Goal: Information Seeking & Learning: Check status

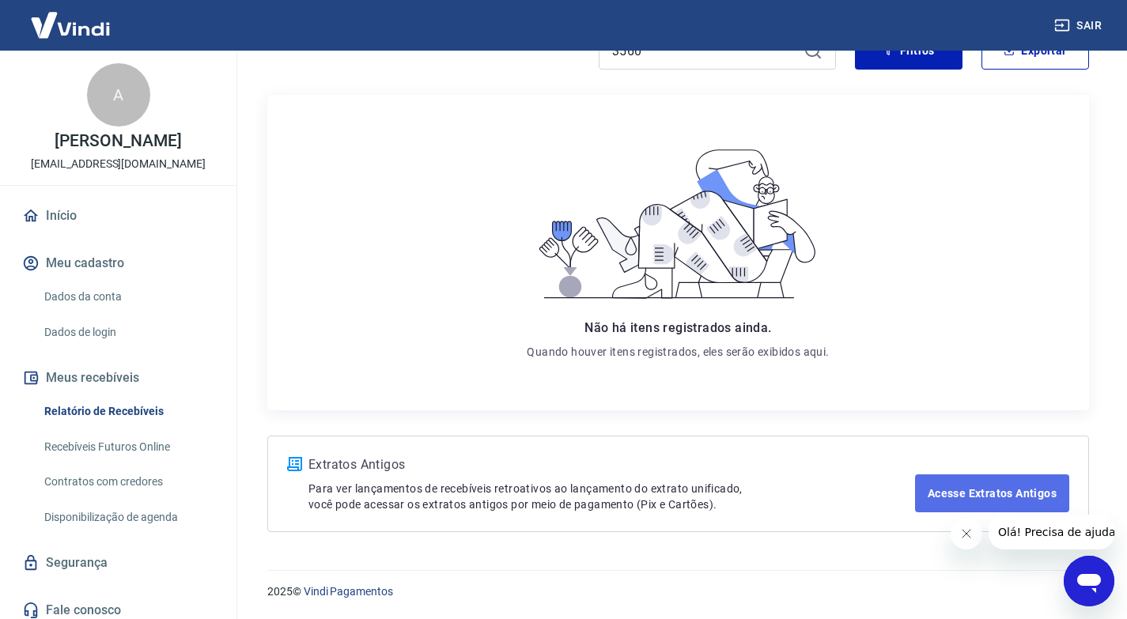
click at [1011, 494] on link "Acesse Extratos Antigos" at bounding box center [992, 493] width 154 height 38
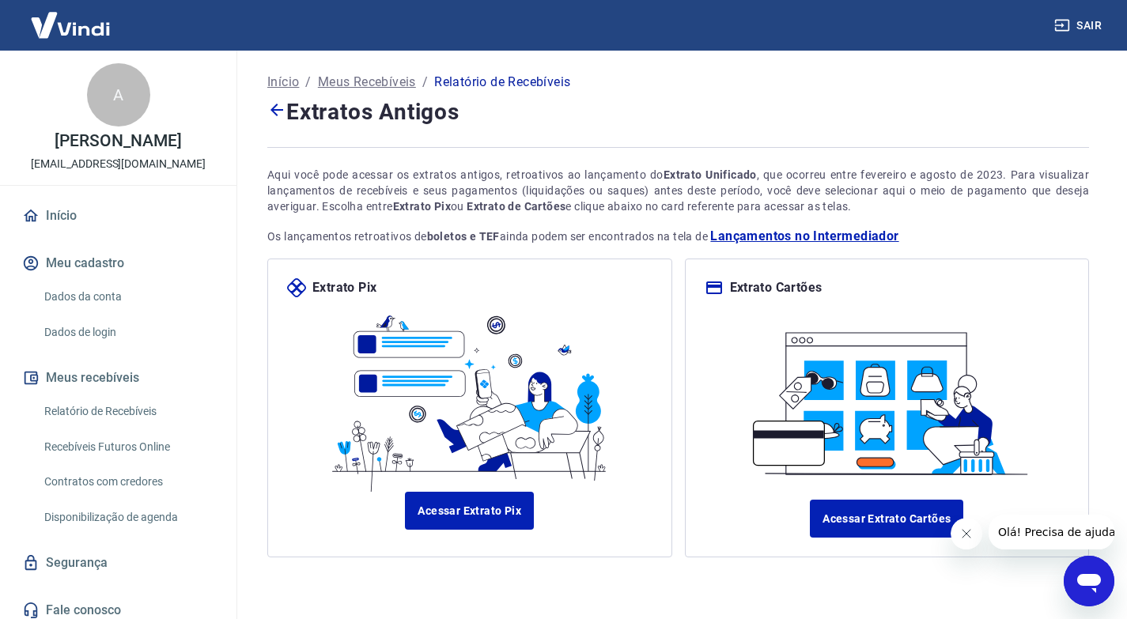
scroll to position [50, 0]
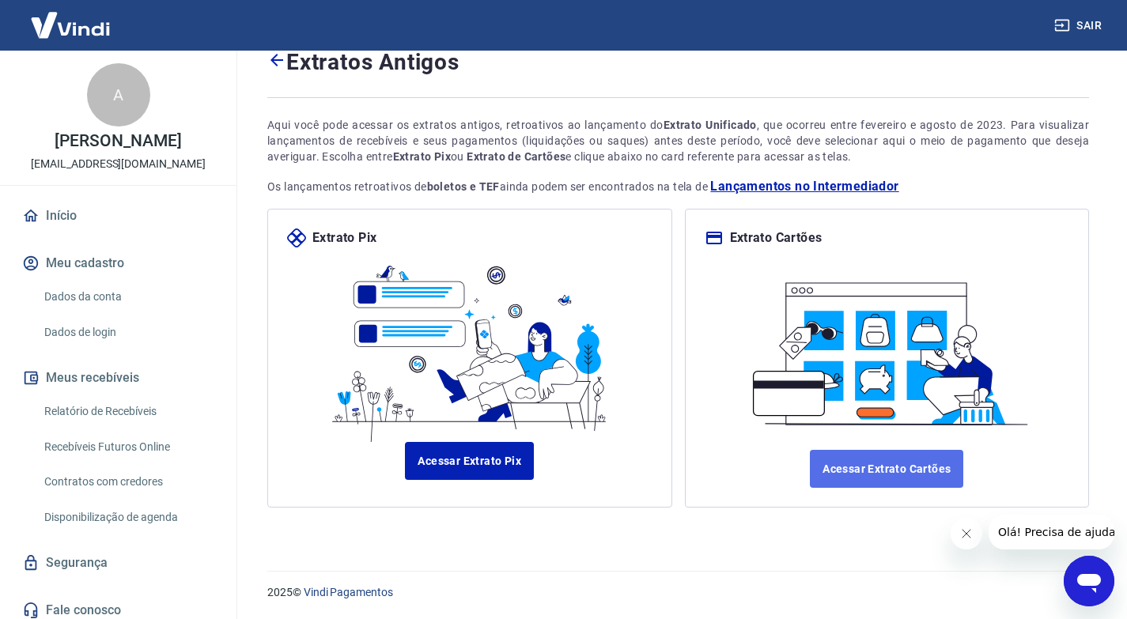
click at [894, 478] on link "Acessar Extrato Cartões" at bounding box center [886, 469] width 153 height 38
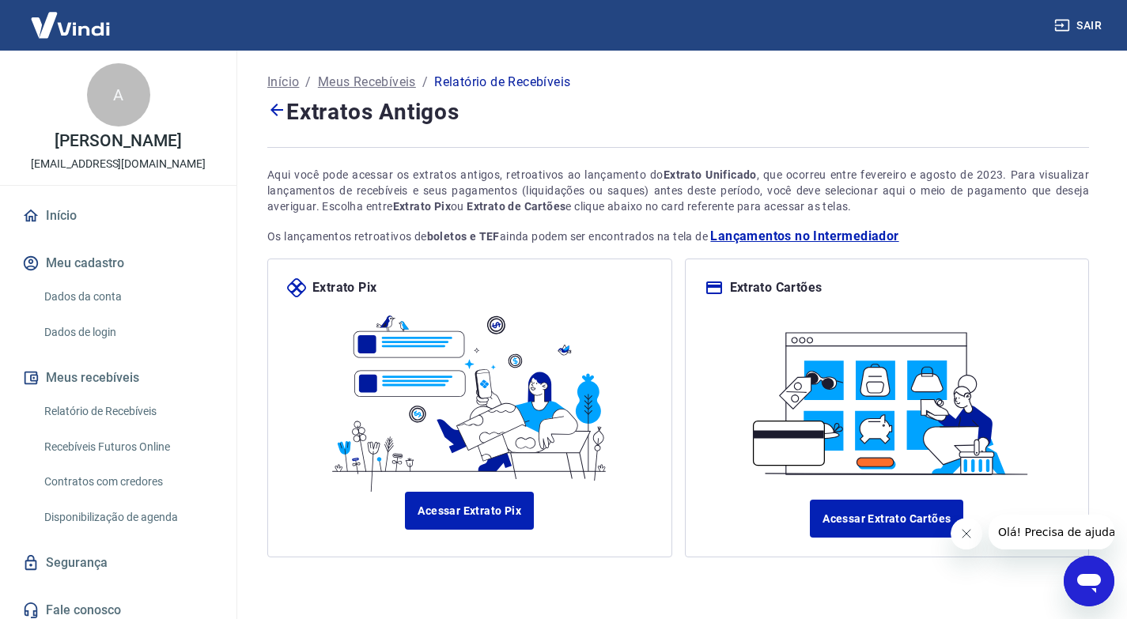
click at [103, 408] on link "Relatório de Recebíveis" at bounding box center [128, 411] width 180 height 32
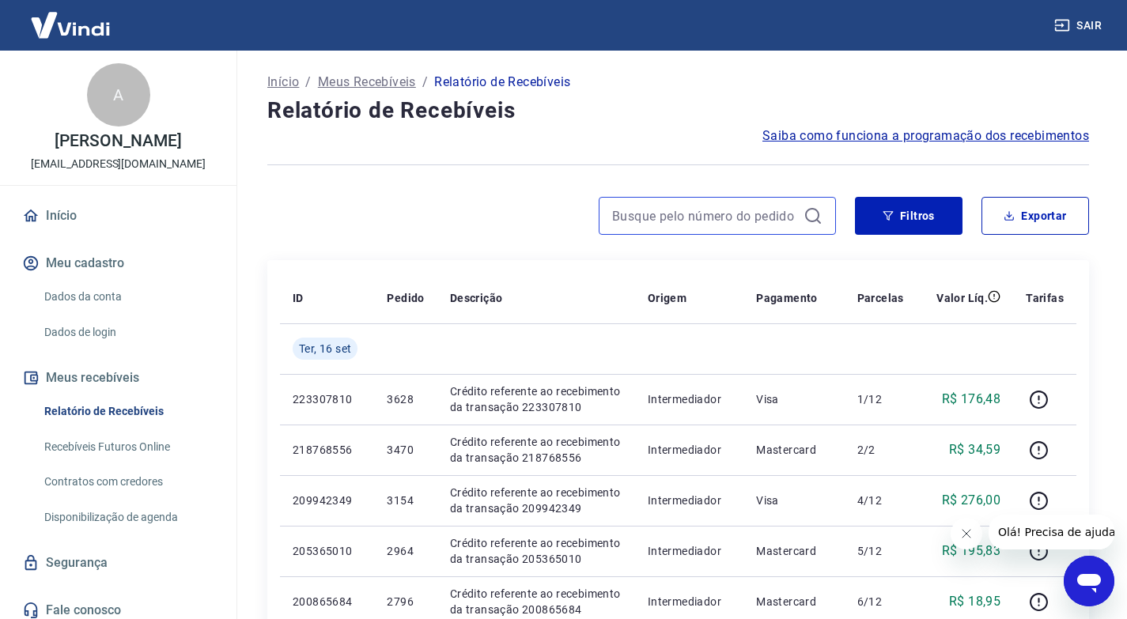
click at [634, 215] on input at bounding box center [704, 216] width 185 height 24
type input "3560"
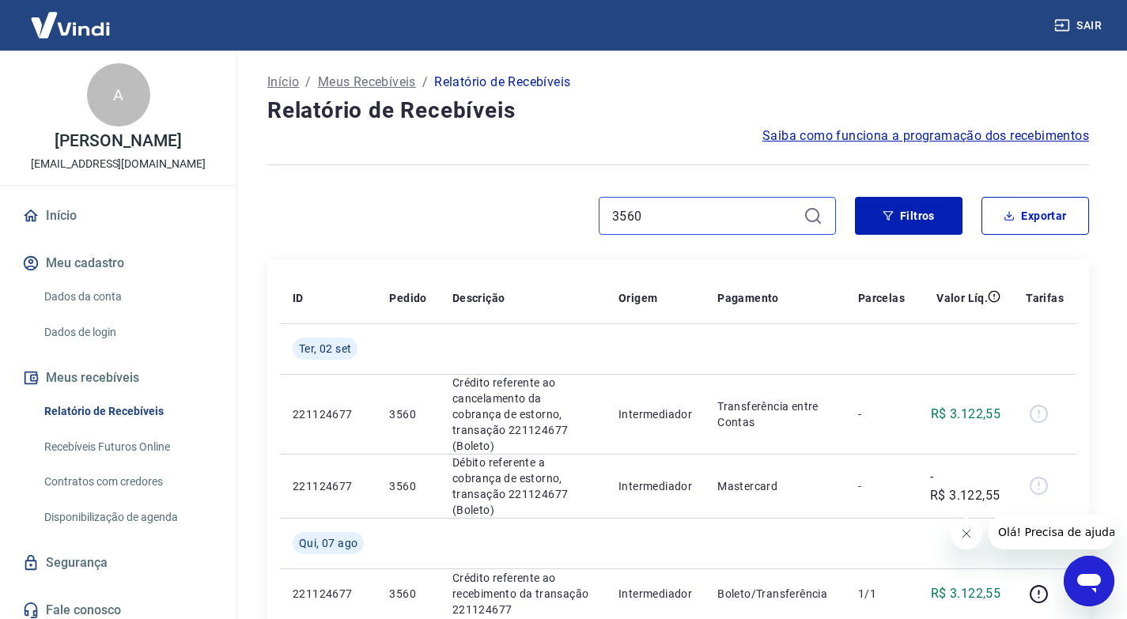
scroll to position [79, 0]
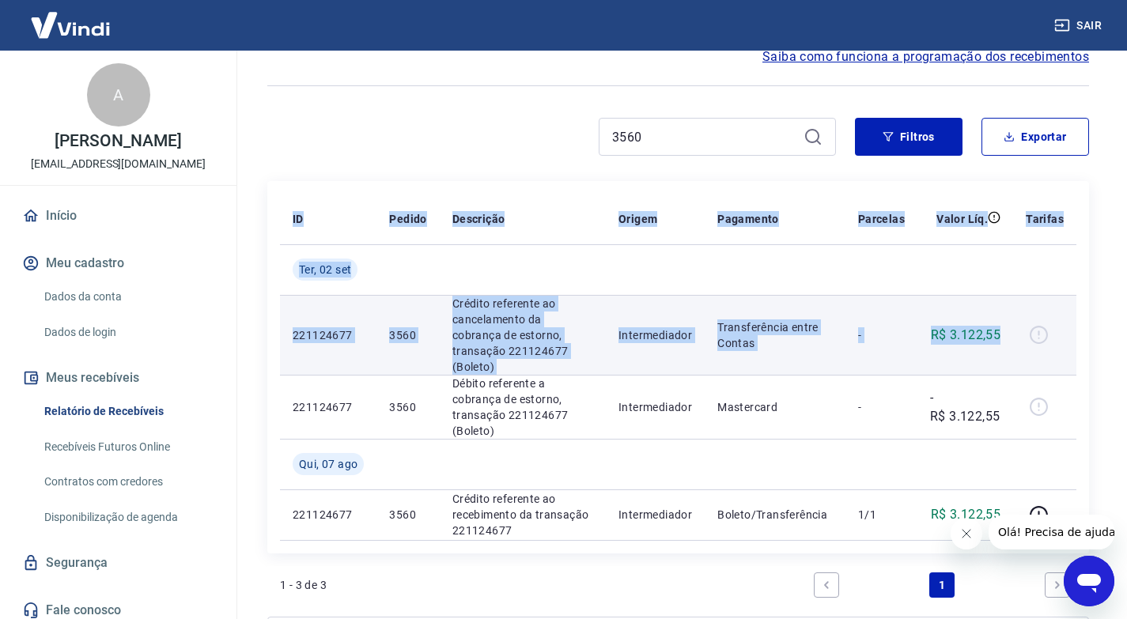
drag, startPoint x: 279, startPoint y: 324, endPoint x: 1005, endPoint y: 335, distance: 726.0
click at [1005, 335] on div "ID Pedido Descrição Origem Pagamento Parcelas Valor Líq. Tarifas [DATE] 2211246…" at bounding box center [678, 367] width 822 height 372
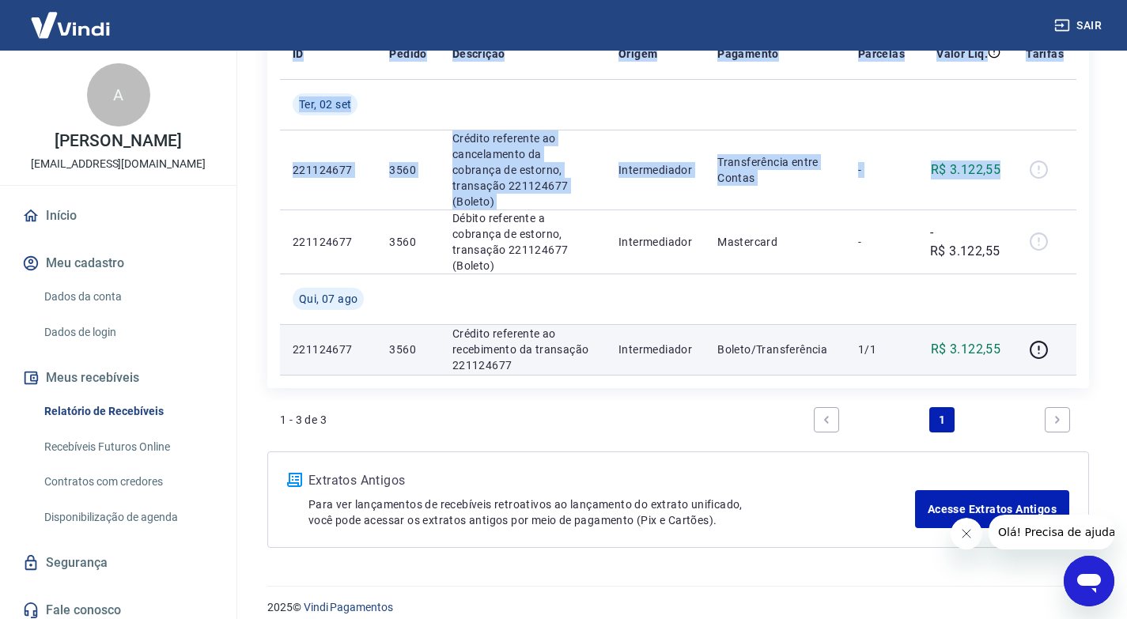
scroll to position [165, 0]
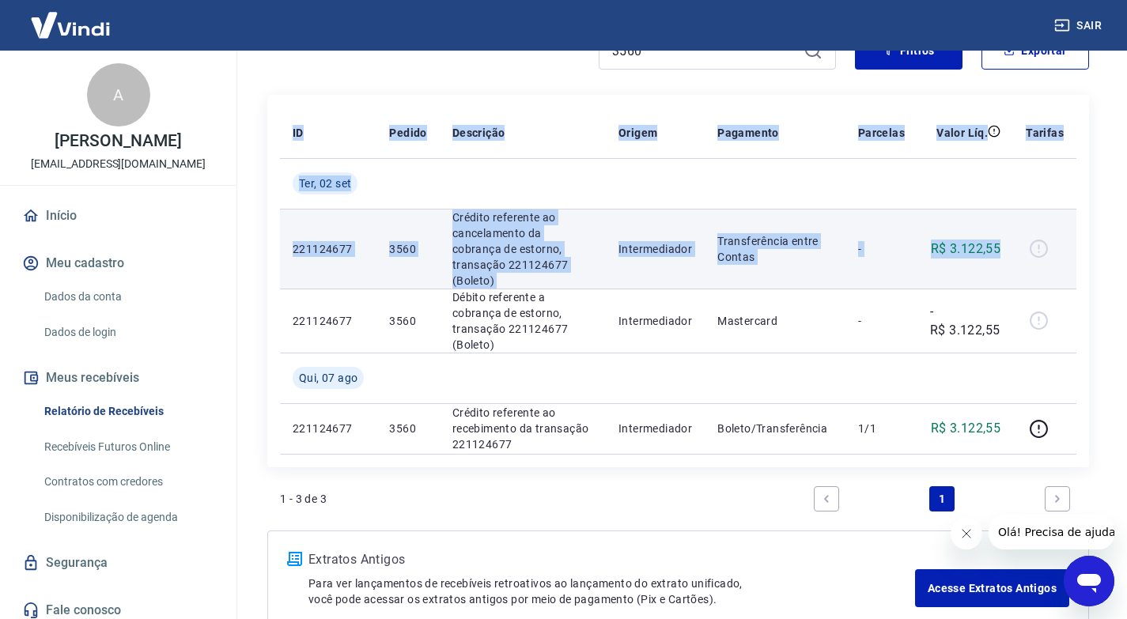
click at [486, 236] on p "Crédito referente ao cancelamento da cobrança de estorno, transação 221124677 (…" at bounding box center [522, 249] width 141 height 79
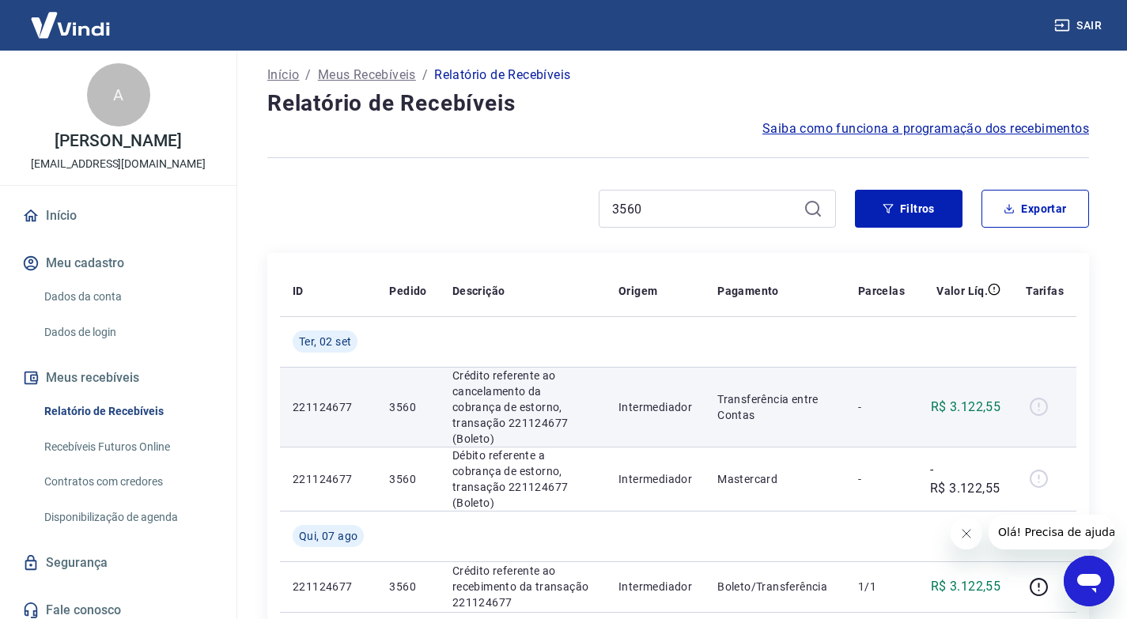
scroll to position [0, 0]
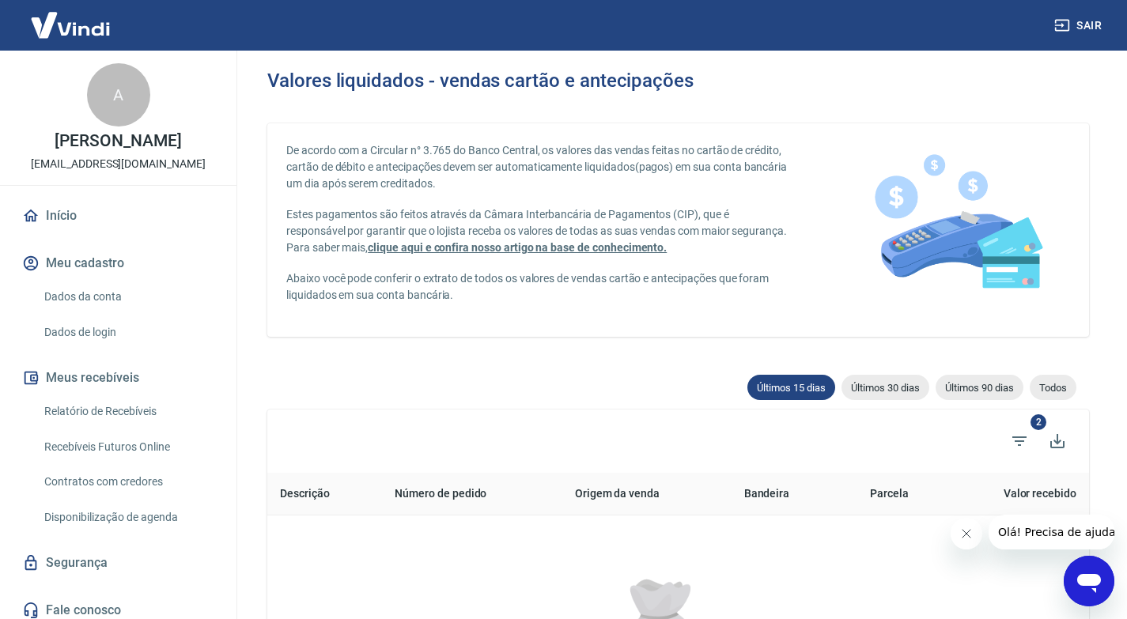
scroll to position [158, 0]
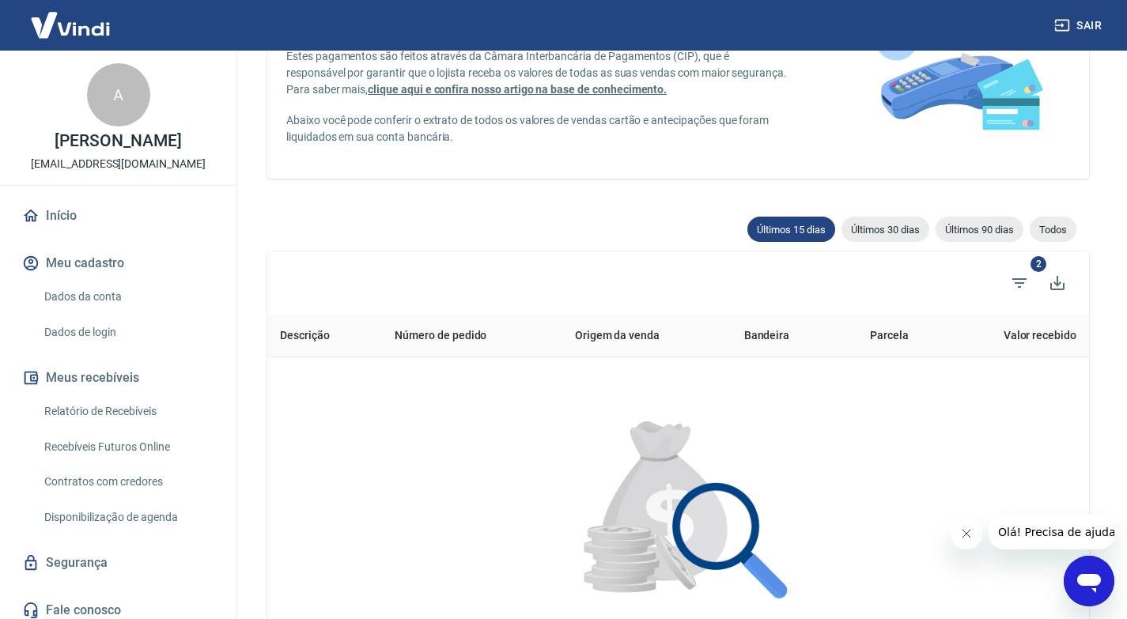
click at [437, 336] on th "Número de pedido" at bounding box center [472, 336] width 180 height 43
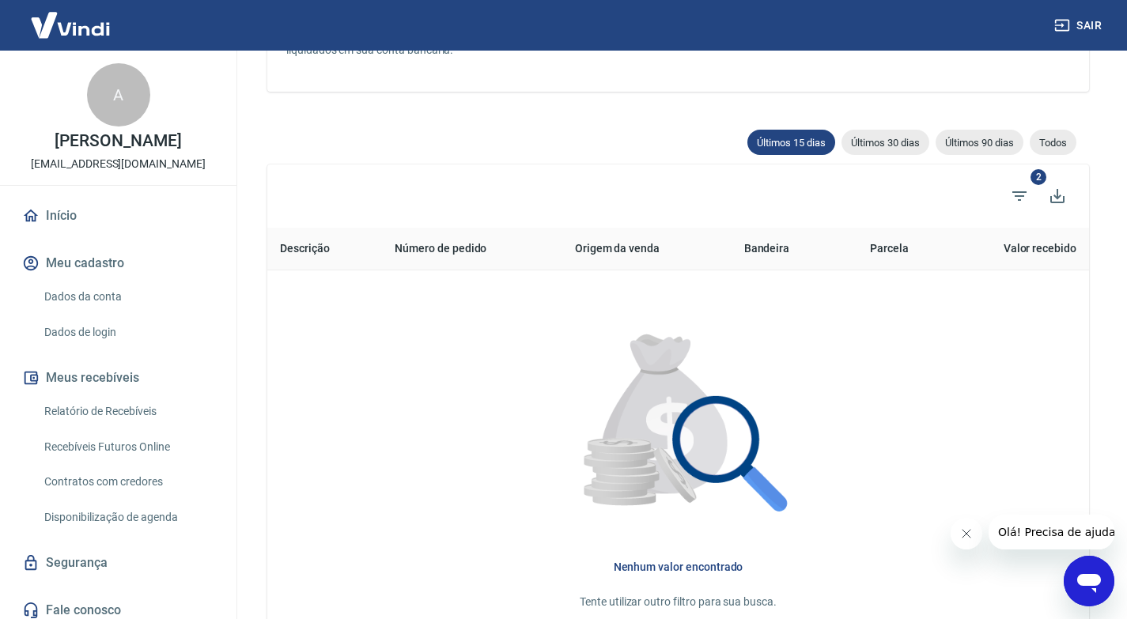
scroll to position [403, 0]
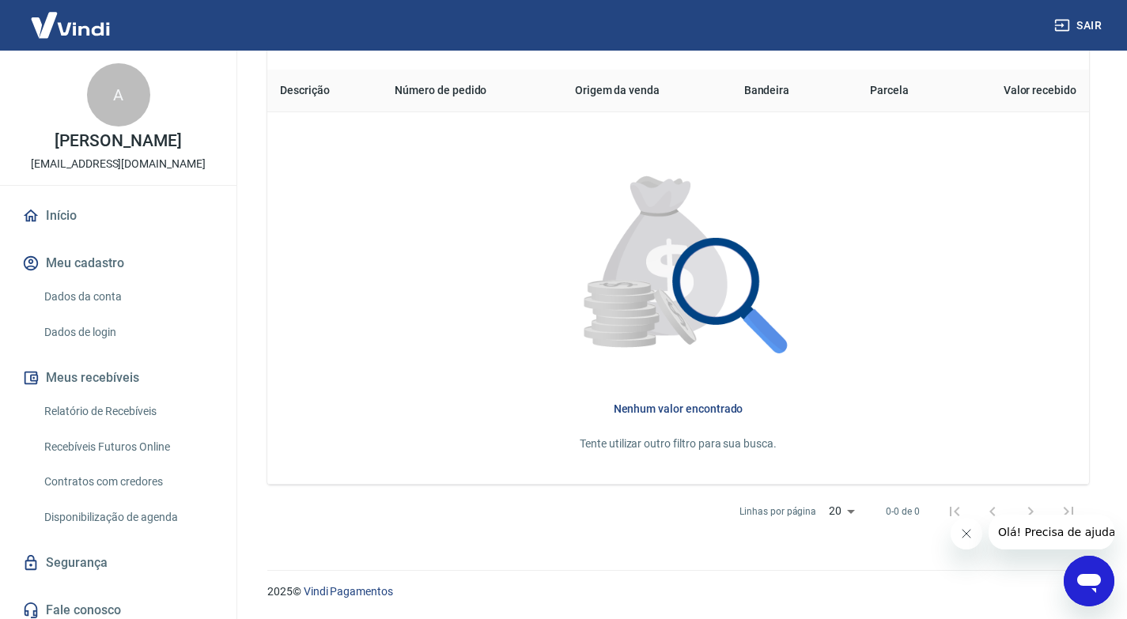
click at [87, 21] on img at bounding box center [70, 25] width 103 height 48
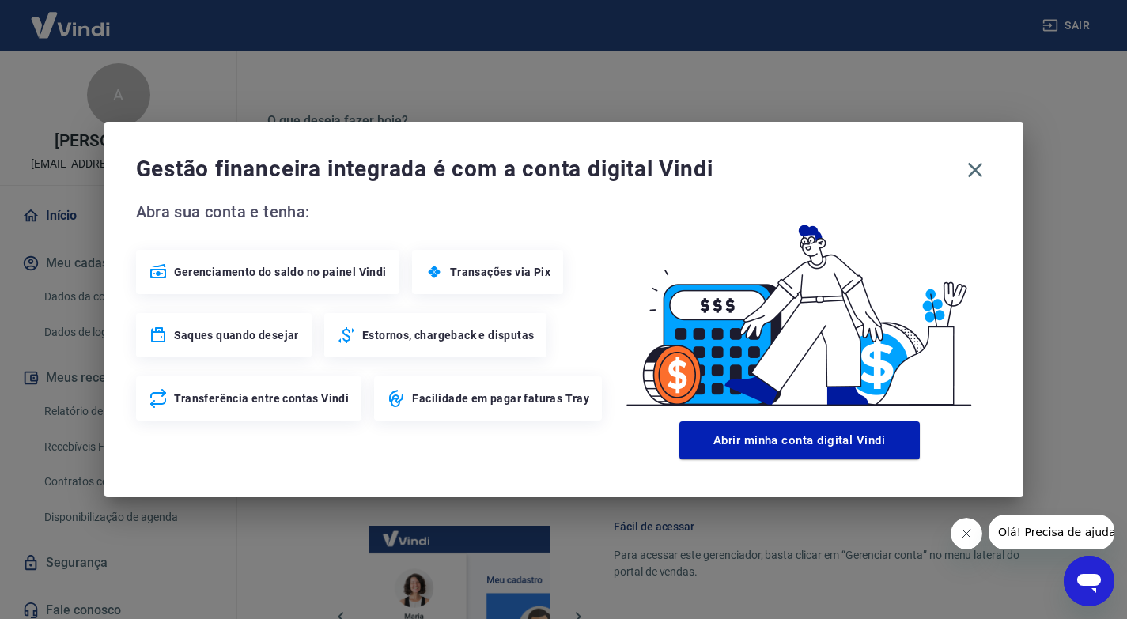
scroll to position [792, 0]
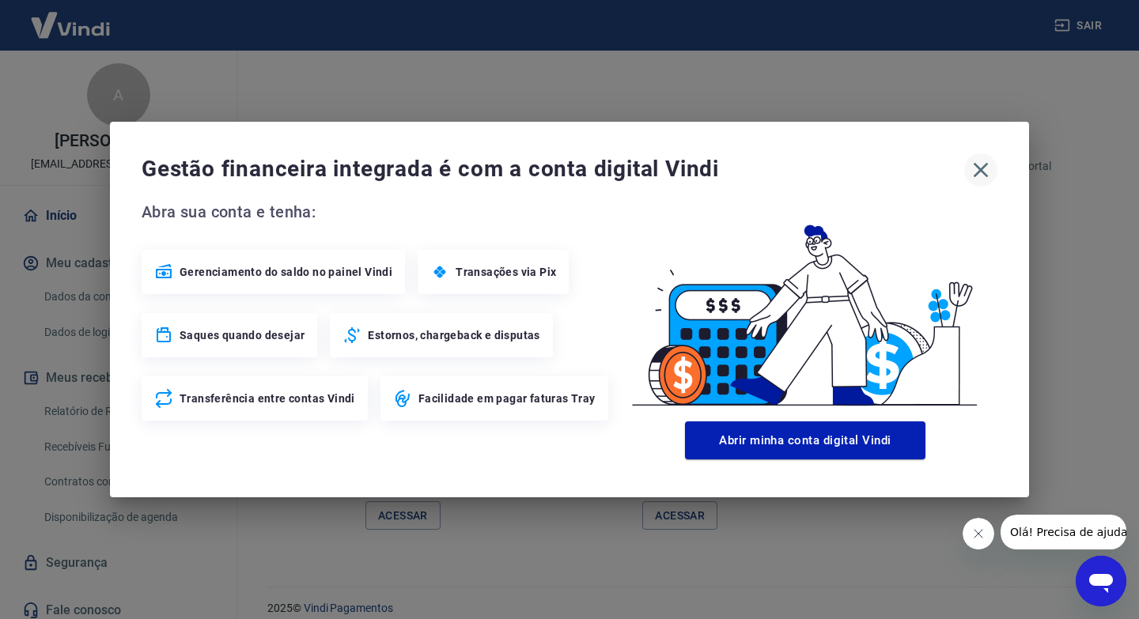
click at [973, 169] on icon "button" at bounding box center [980, 169] width 25 height 25
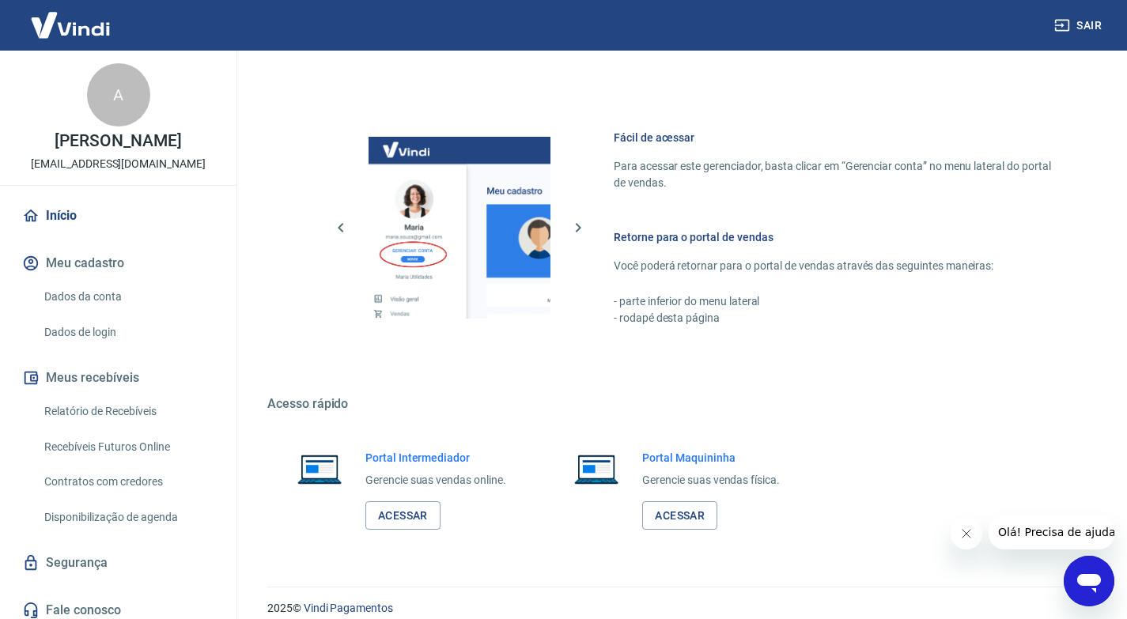
click at [68, 215] on link "Início" at bounding box center [118, 215] width 198 height 35
click at [127, 447] on link "Recebíveis Futuros Online" at bounding box center [128, 447] width 180 height 32
